Goal: Task Accomplishment & Management: Use online tool/utility

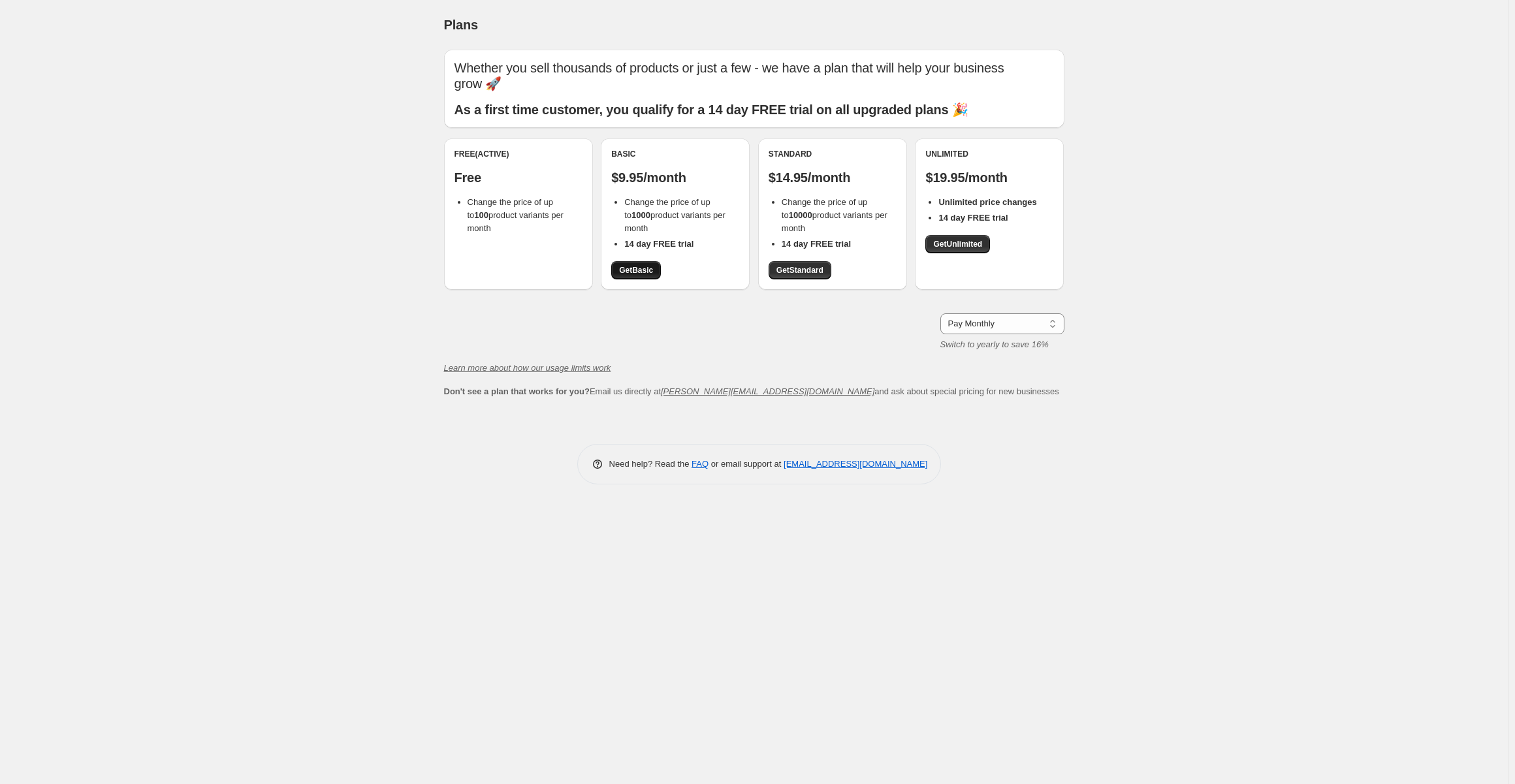
click at [637, 271] on span "Get Basic" at bounding box center [636, 270] width 34 height 10
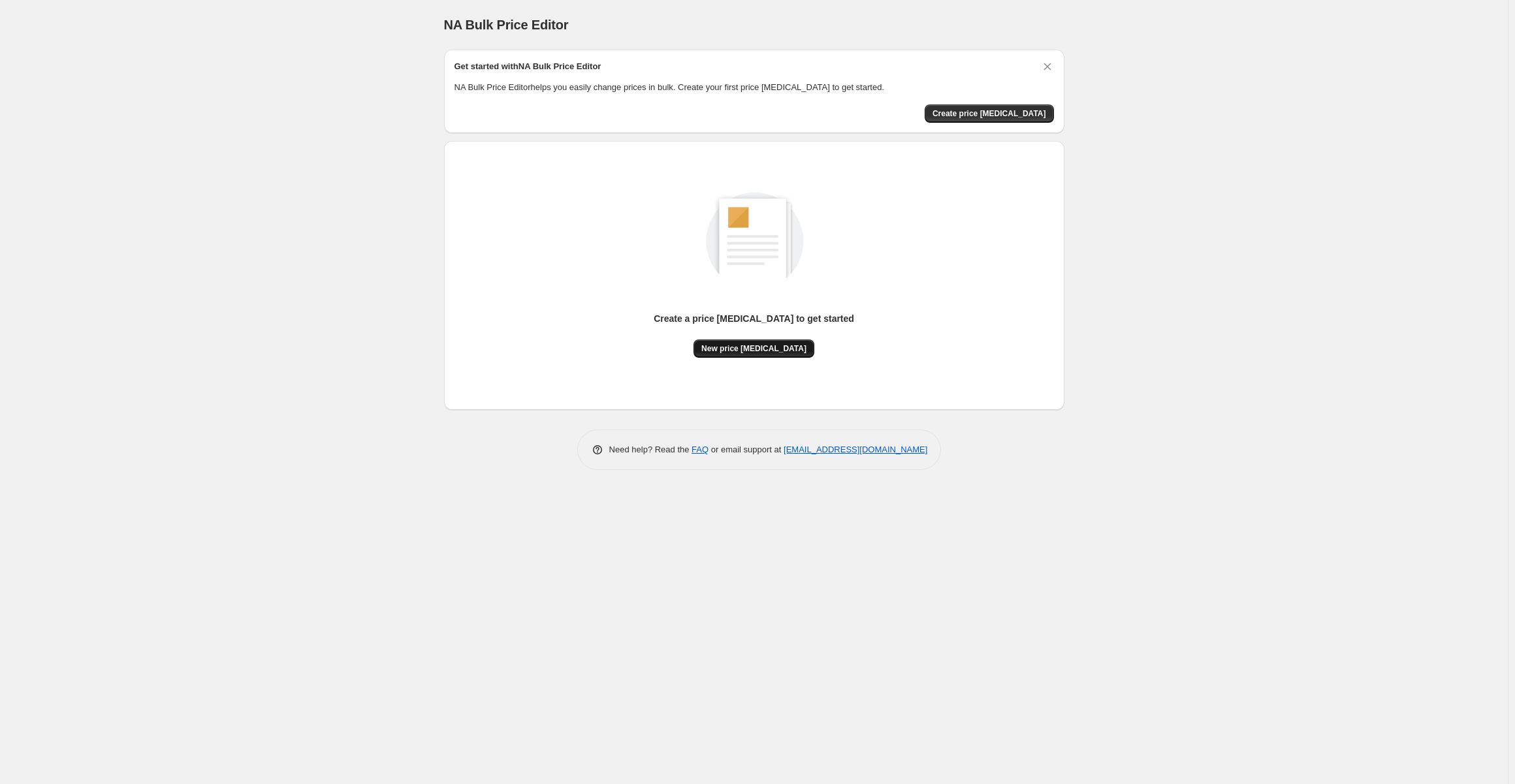
click at [761, 352] on span "New price [MEDICAL_DATA]" at bounding box center [754, 348] width 105 height 10
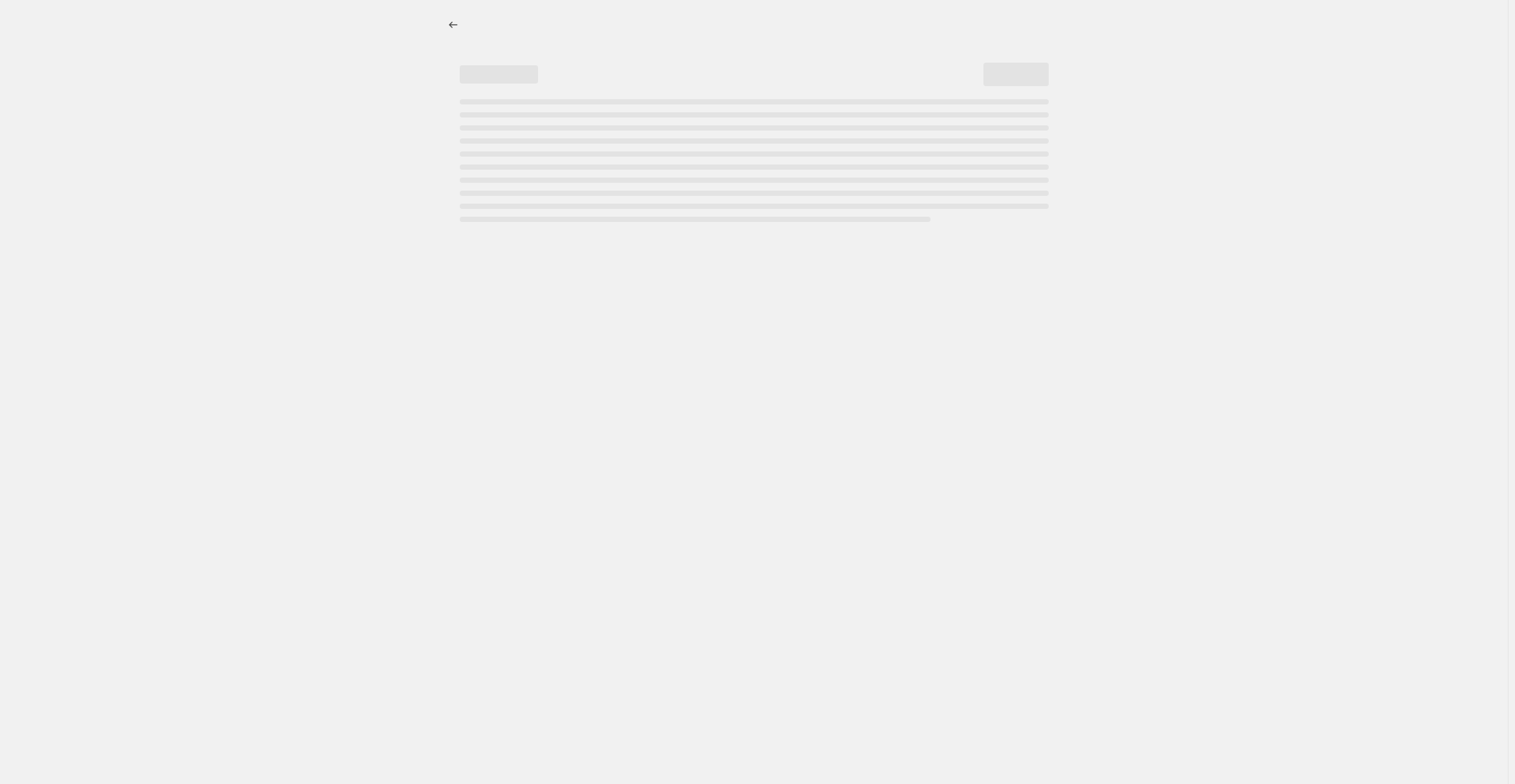
select select "percentage"
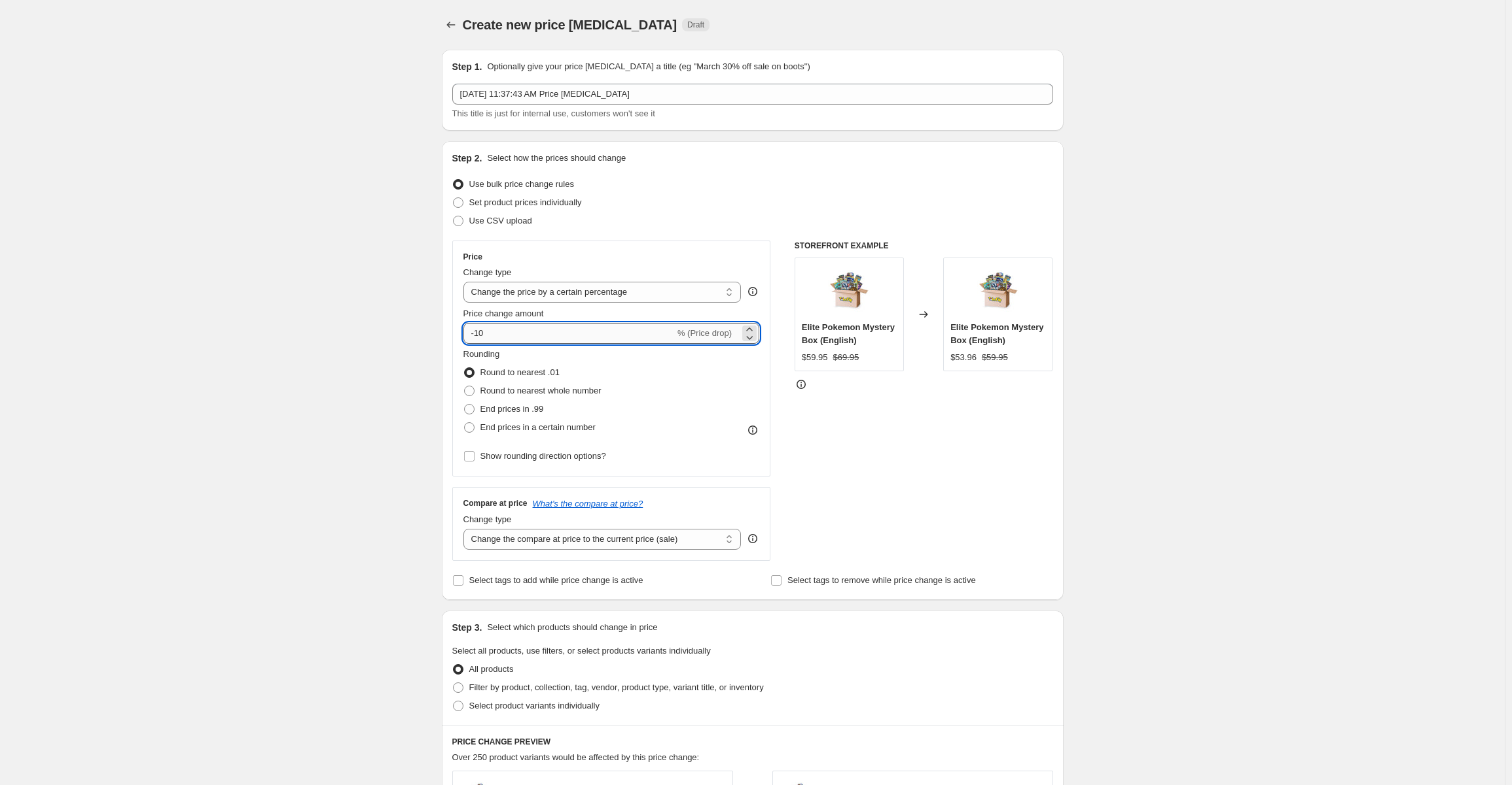
drag, startPoint x: 525, startPoint y: 332, endPoint x: 485, endPoint y: 331, distance: 40.0
click at [485, 331] on input "-10" at bounding box center [569, 333] width 212 height 21
type input "-1"
type input "-80"
click at [1177, 550] on div "Create new price [MEDICAL_DATA]. This page is ready Create new price [MEDICAL_D…" at bounding box center [752, 660] width 1504 height 1319
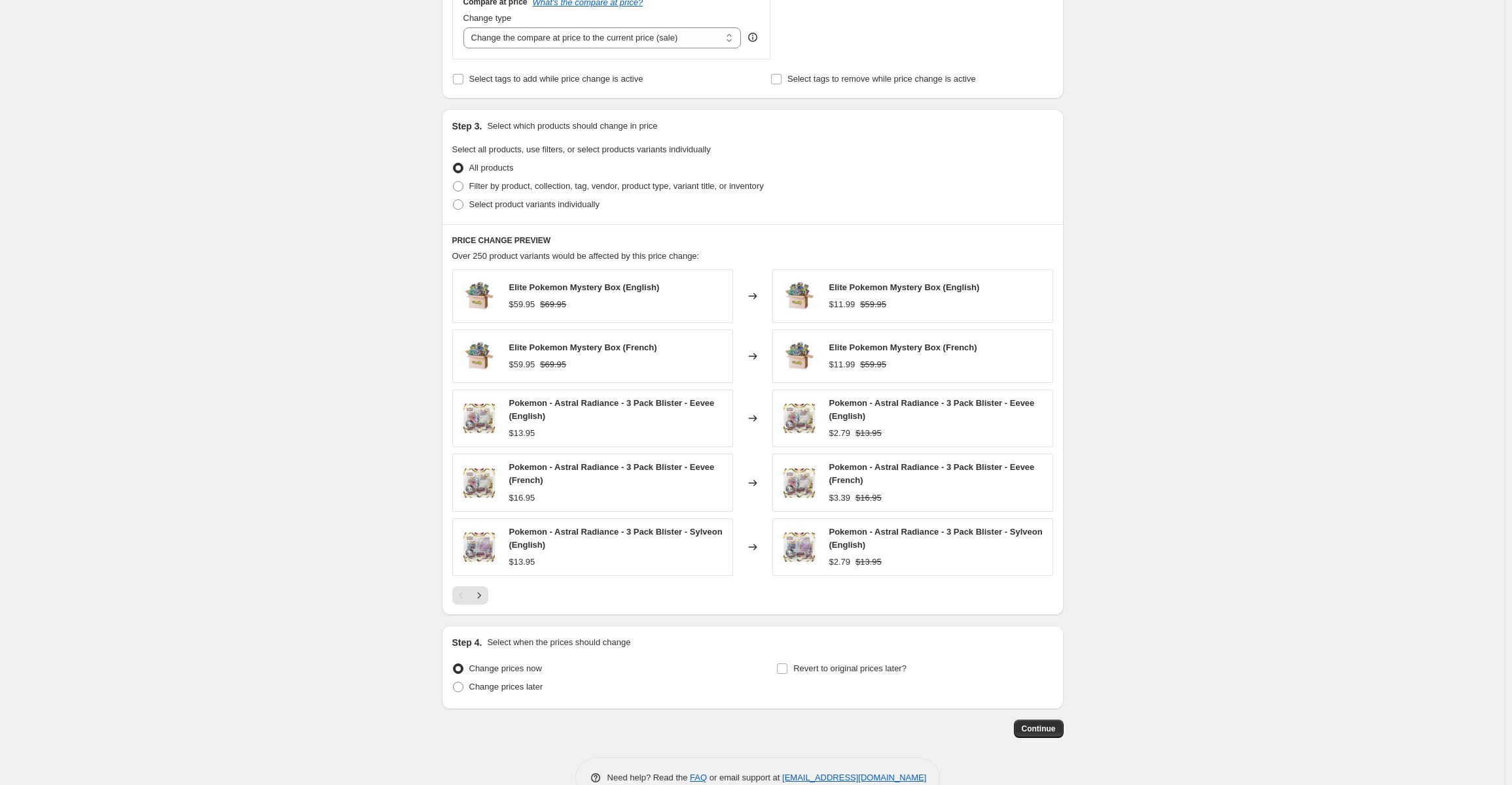
scroll to position [531, 0]
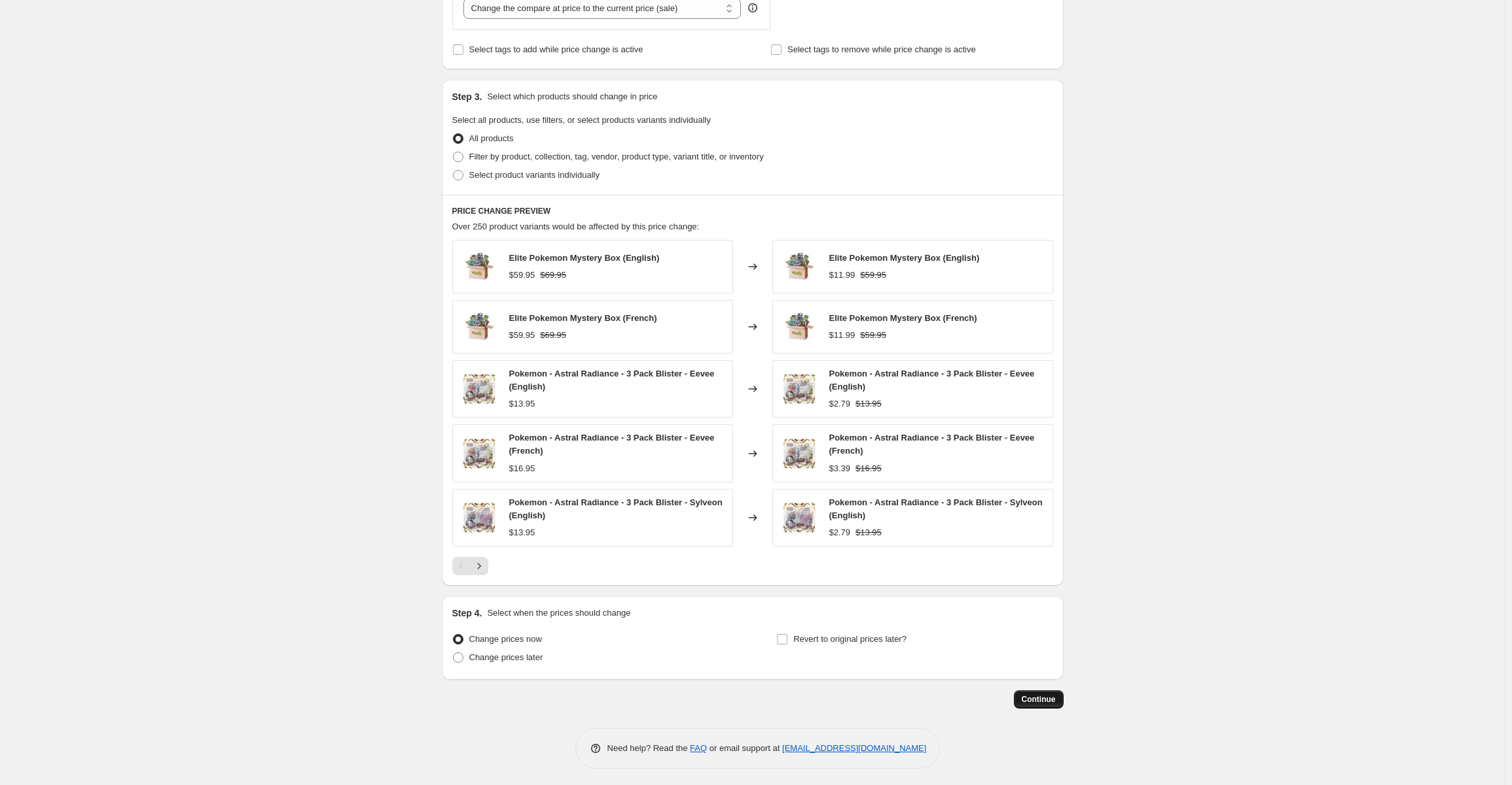
click at [1030, 691] on button "Continue" at bounding box center [1038, 700] width 49 height 18
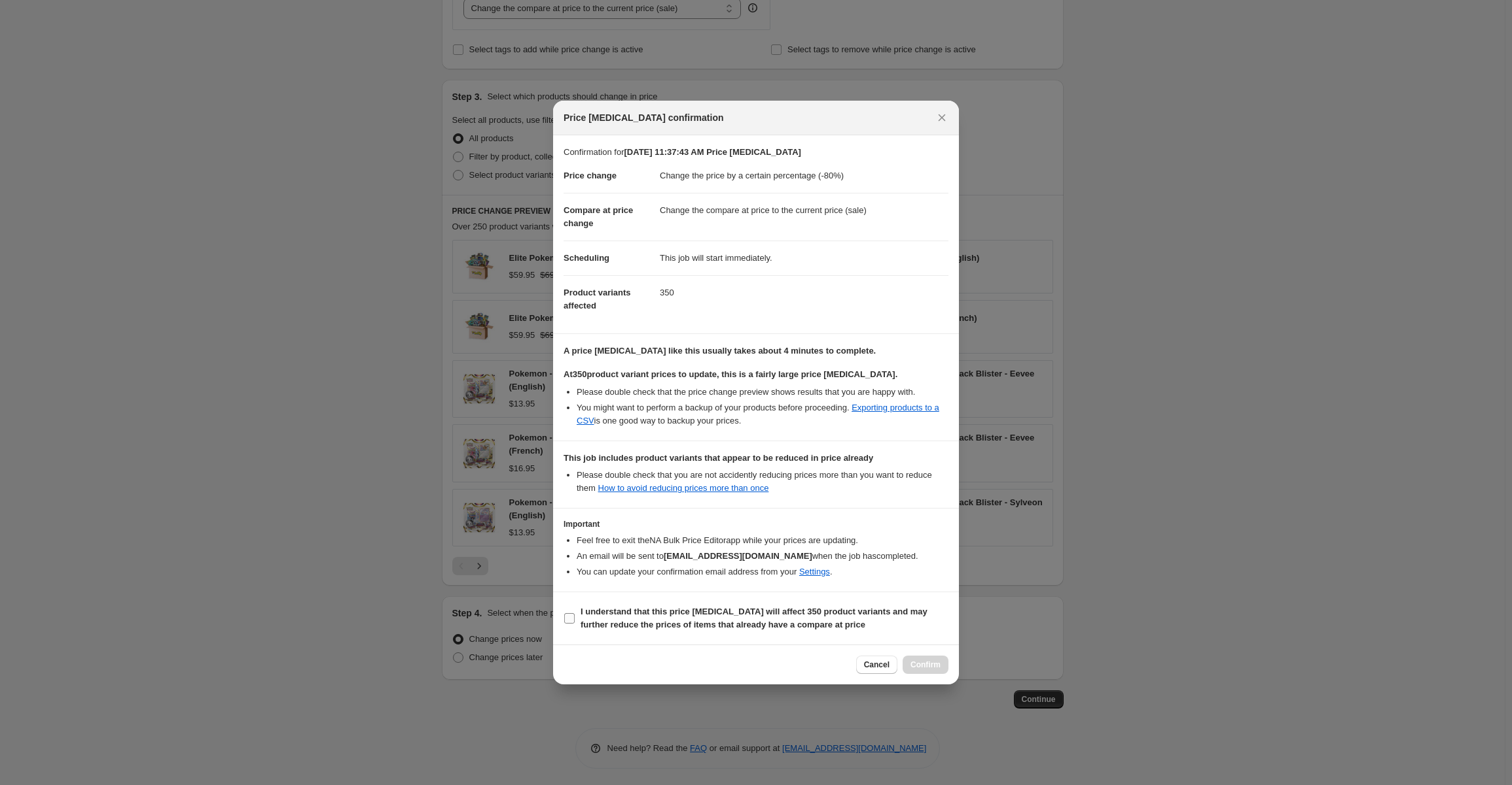
drag, startPoint x: 586, startPoint y: 598, endPoint x: 599, endPoint y: 615, distance: 21.4
click at [586, 598] on section "I understand that this price [MEDICAL_DATA] will affect 350 product variants an…" at bounding box center [755, 618] width 406 height 52
click at [582, 619] on b "I understand that this price [MEDICAL_DATA] will affect 350 product variants an…" at bounding box center [753, 618] width 347 height 23
click at [575, 619] on input "I understand that this price [MEDICAL_DATA] will affect 350 product variants an…" at bounding box center [569, 618] width 10 height 10
checkbox input "true"
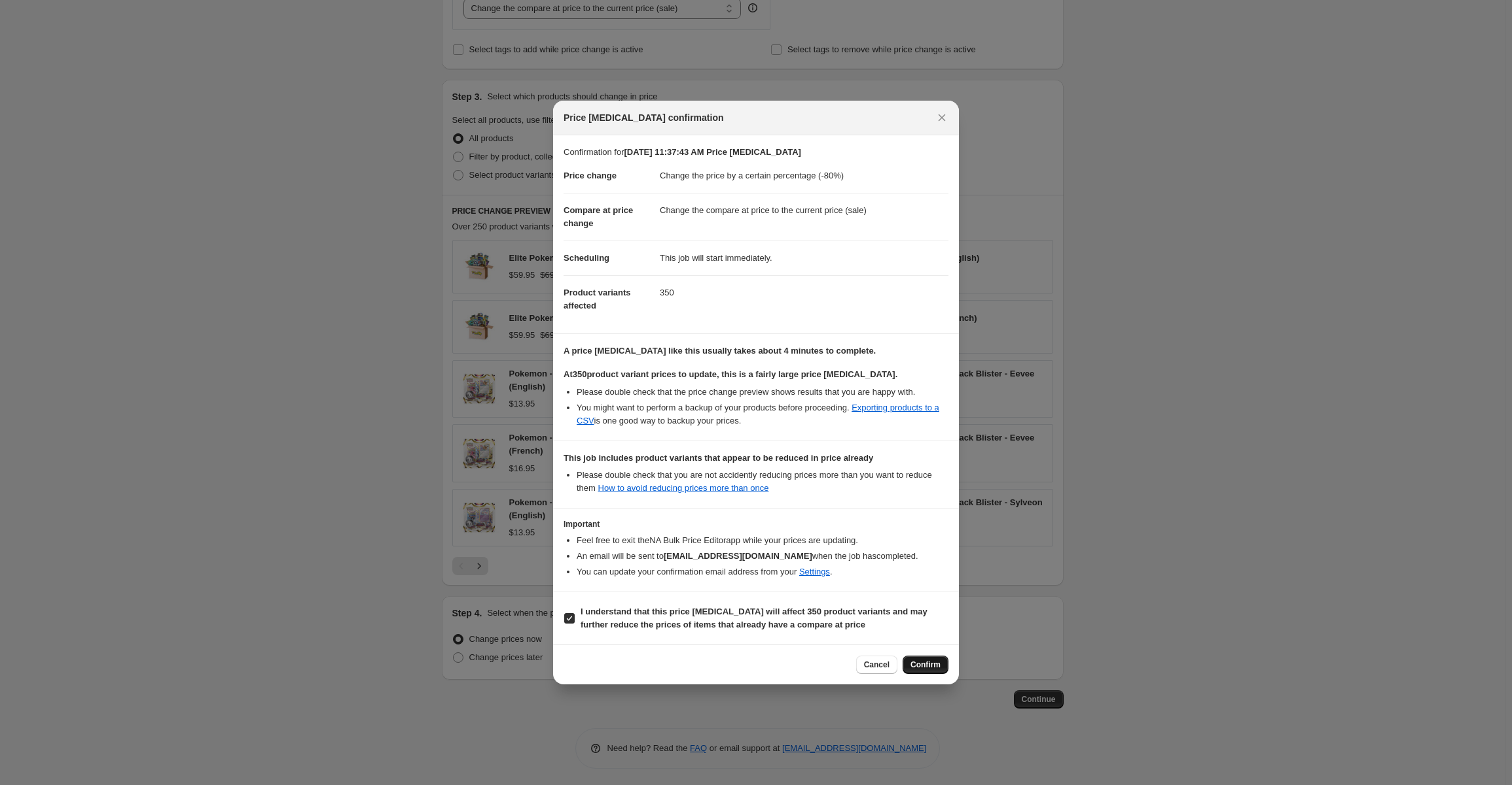
click at [929, 668] on span "Confirm" at bounding box center [925, 664] width 30 height 10
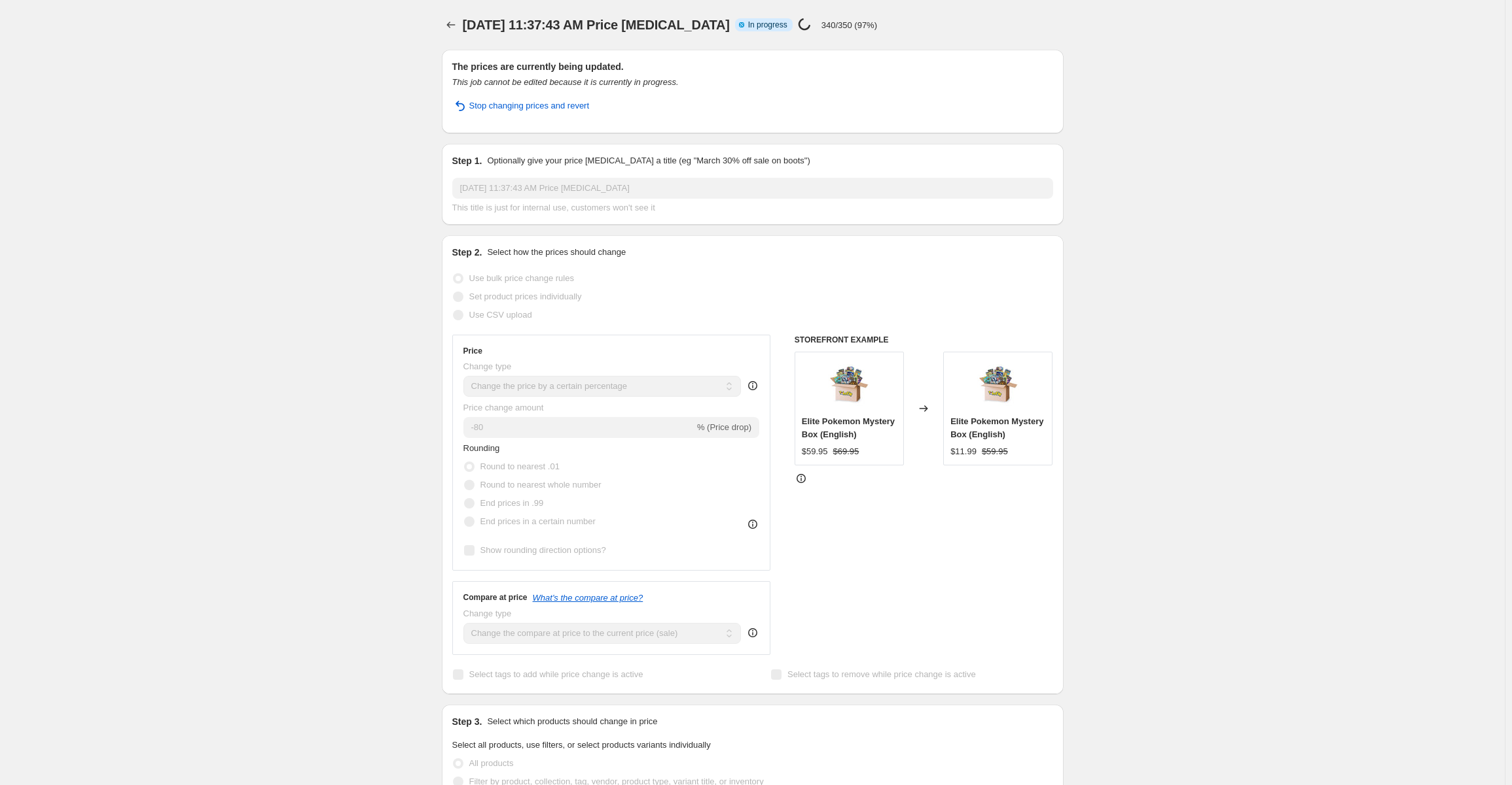
select select "percentage"
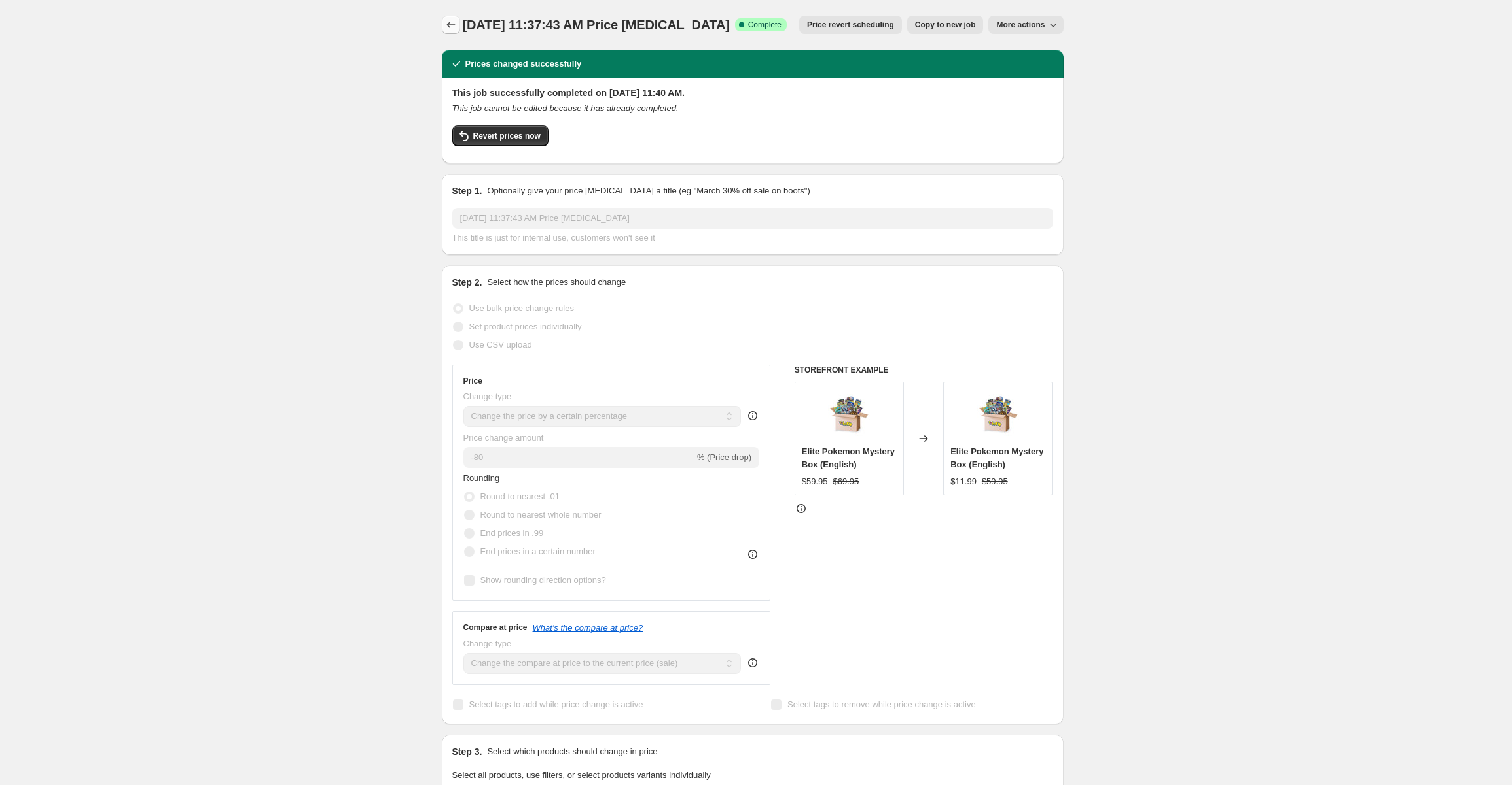
click at [453, 28] on icon "Price change jobs" at bounding box center [451, 25] width 13 height 13
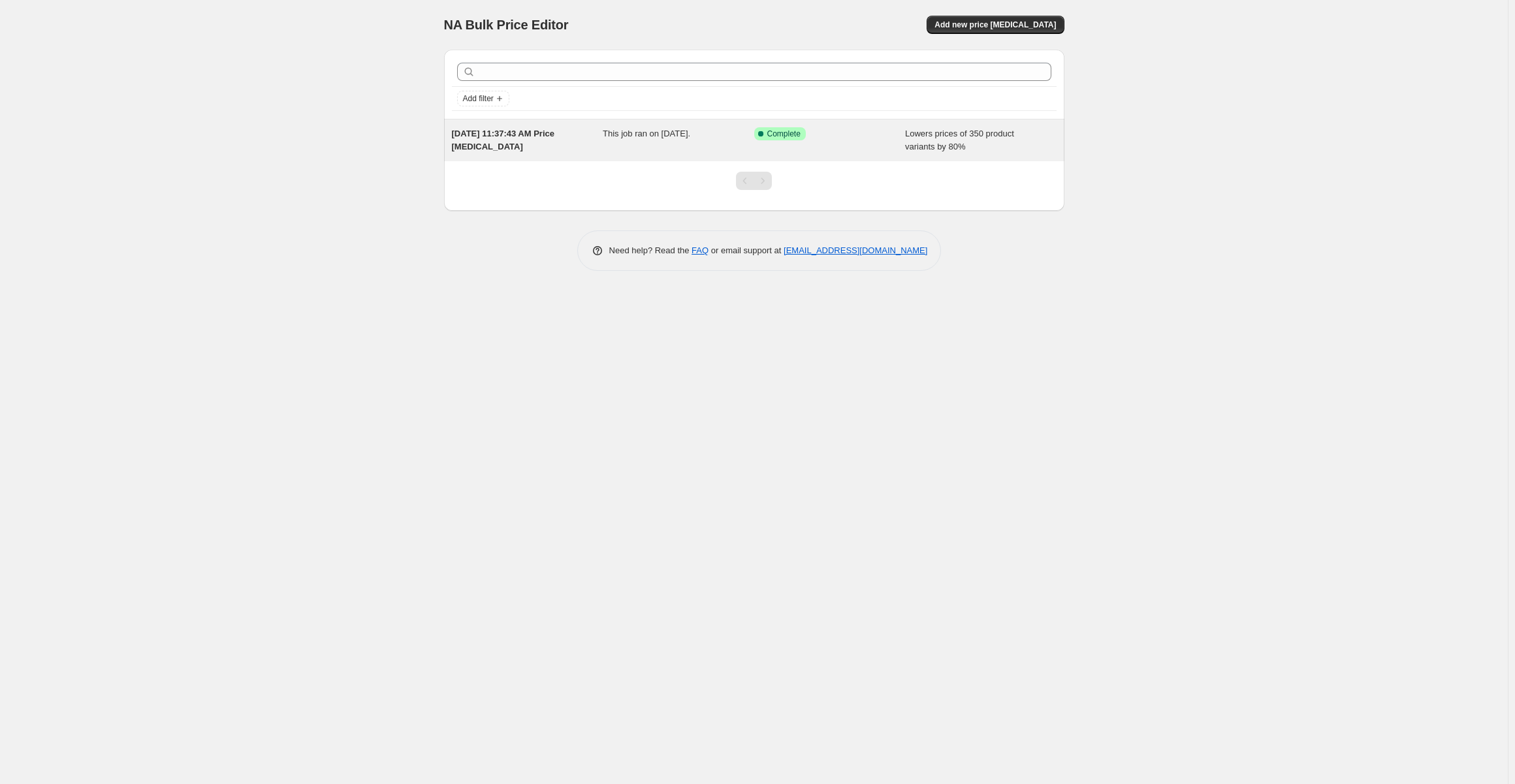
click at [975, 134] on span "Lowers prices of 350 product variants by 80%" at bounding box center [959, 140] width 109 height 23
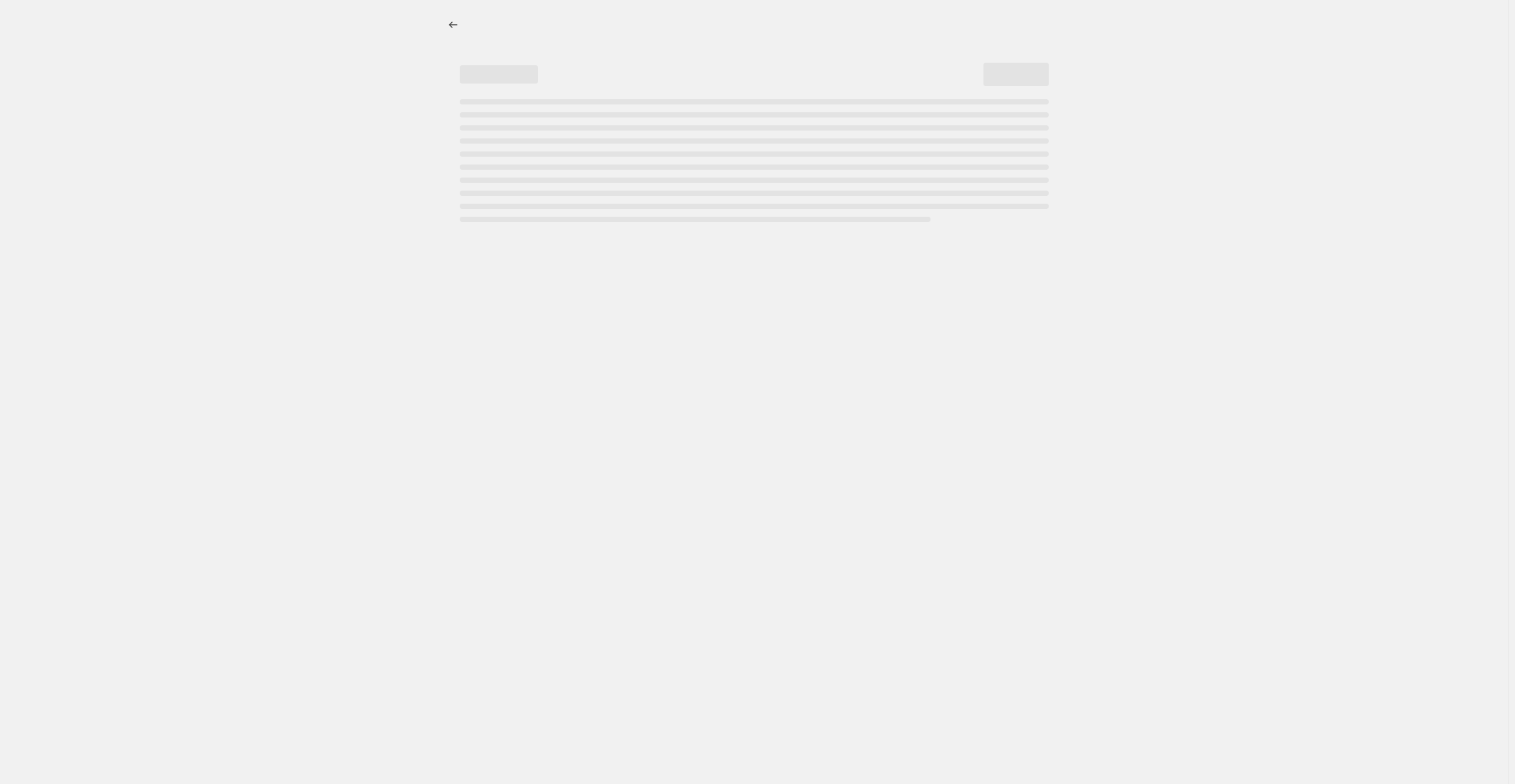
select select "percentage"
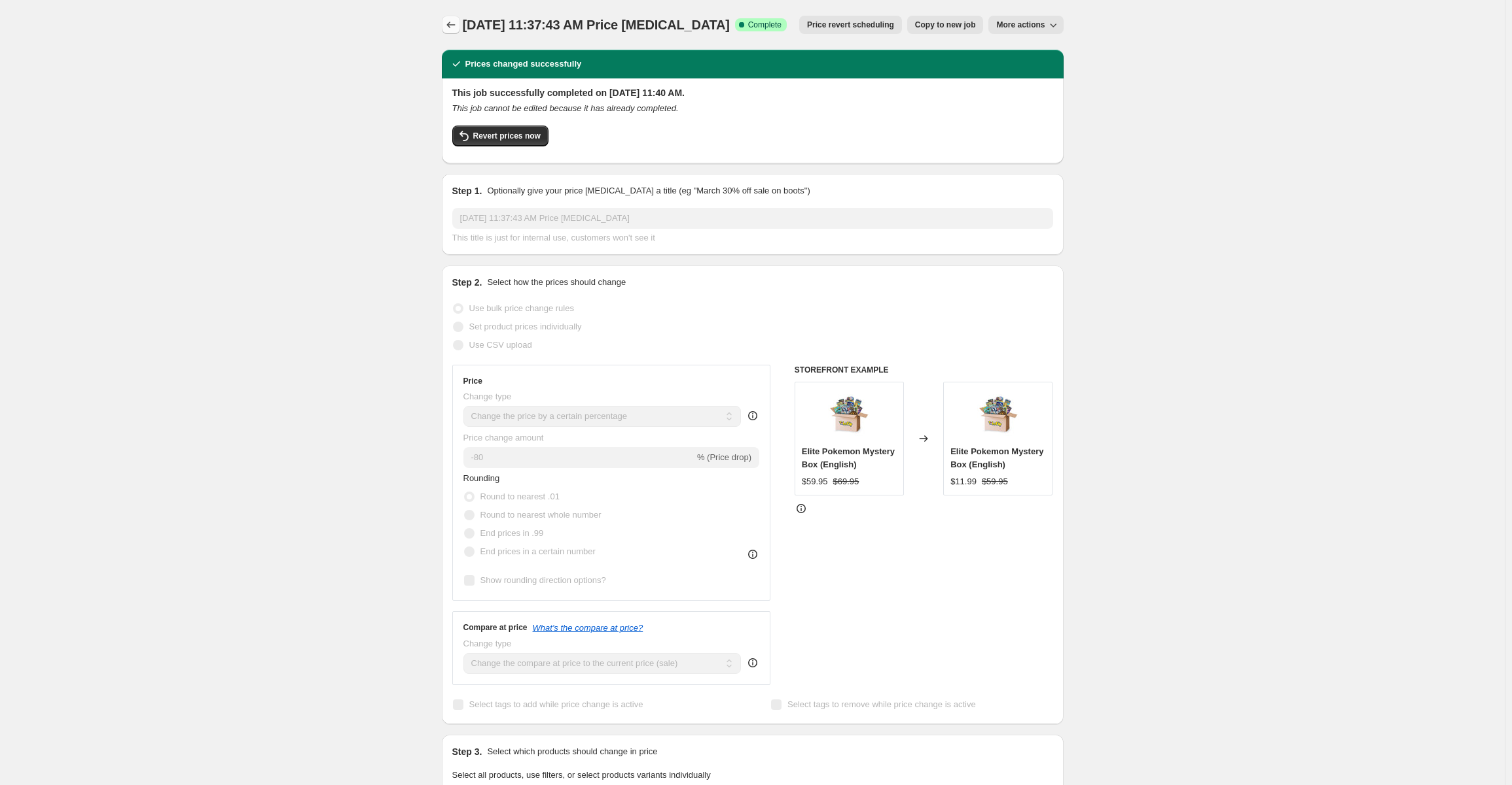
click at [449, 28] on icon "Price change jobs" at bounding box center [451, 25] width 13 height 13
